Goal: Find specific page/section: Find specific page/section

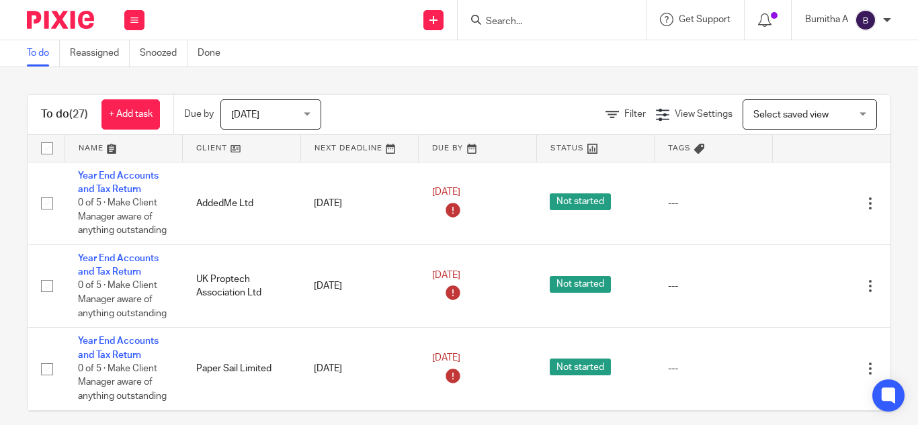
click at [516, 21] on input "Search" at bounding box center [544, 22] width 121 height 12
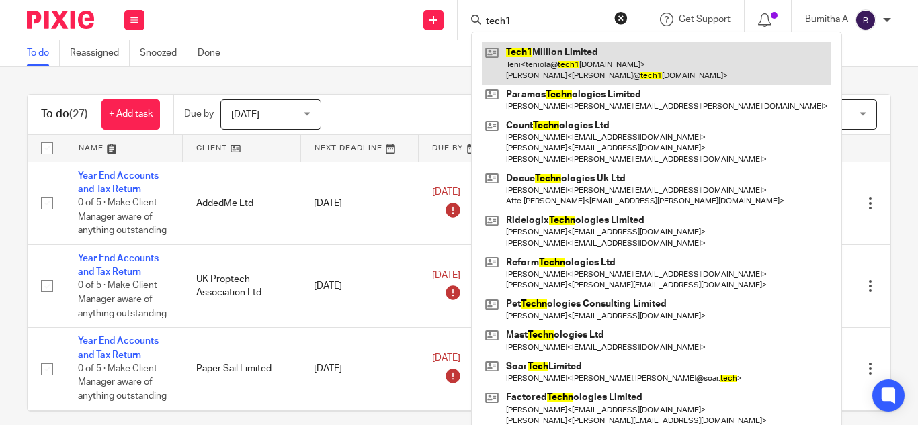
type input "tech1"
click at [528, 62] on link at bounding box center [656, 63] width 349 height 42
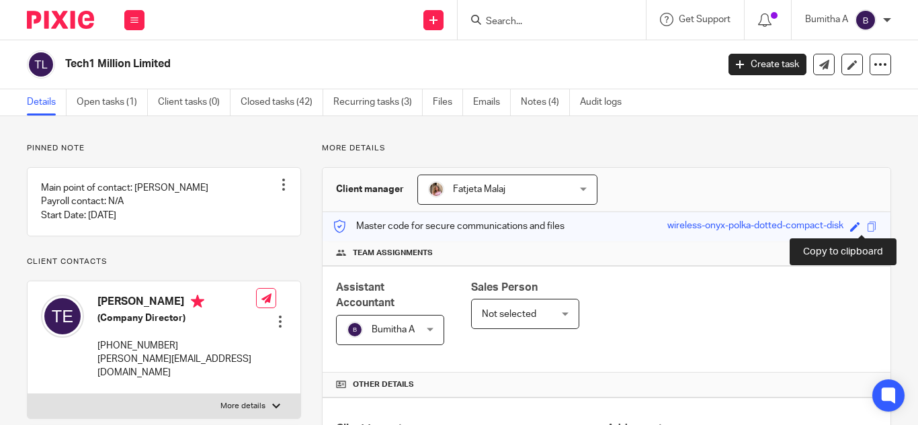
click at [866, 227] on span at bounding box center [871, 227] width 10 height 10
